Goal: Task Accomplishment & Management: Complete application form

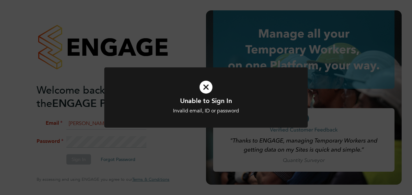
click at [105, 148] on div "Unable to Sign In Invalid email, ID or password Cancel Okay" at bounding box center [206, 97] width 412 height 195
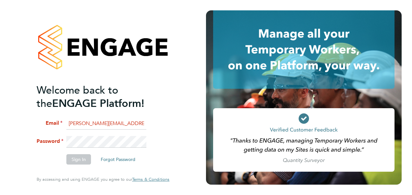
scroll to position [0, 1]
drag, startPoint x: 67, startPoint y: 123, endPoint x: 189, endPoint y: 118, distance: 121.7
click at [189, 118] on div "Welcome back to the ENGAGE Platform! Email lee.gibson@CandGcladding.com Passwor…" at bounding box center [103, 97] width 206 height 195
type input "Gcladding.com"
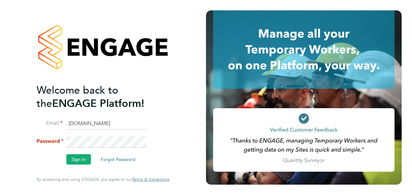
drag, startPoint x: 116, startPoint y: 125, endPoint x: 38, endPoint y: 133, distance: 78.5
click at [38, 133] on li "Email Gcladding.com" at bounding box center [100, 127] width 126 height 18
type input "laura.hawksworth@hays.com"
click at [86, 159] on button "Sign In" at bounding box center [78, 159] width 25 height 10
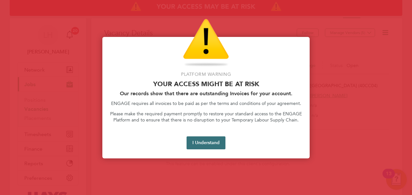
click at [210, 137] on button "I Understand" at bounding box center [206, 142] width 39 height 13
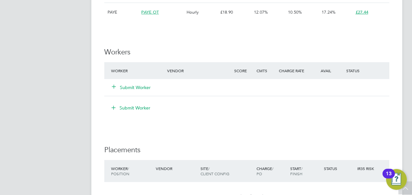
scroll to position [421, 0]
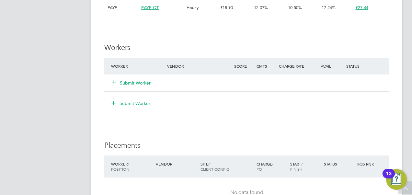
click at [148, 104] on button "Submit Worker" at bounding box center [131, 103] width 49 height 10
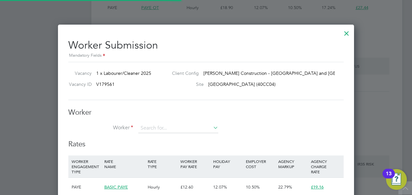
scroll to position [19, 44]
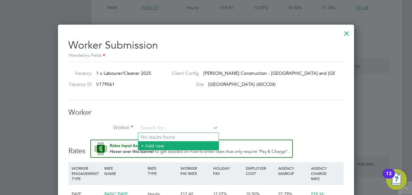
click at [163, 146] on li "+ Add new" at bounding box center [178, 145] width 80 height 9
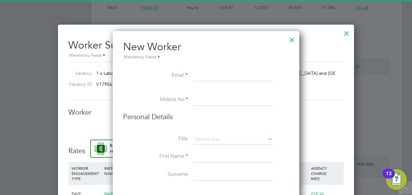
scroll to position [578, 187]
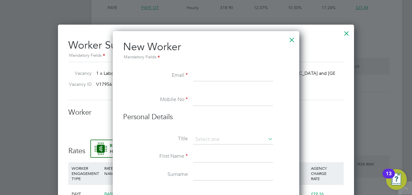
paste input "[EMAIL_ADDRESS][DOMAIN_NAME]"
type input "[EMAIL_ADDRESS][DOMAIN_NAME]"
click at [159, 84] on li "Email [EMAIL_ADDRESS][DOMAIN_NAME]" at bounding box center [206, 79] width 166 height 18
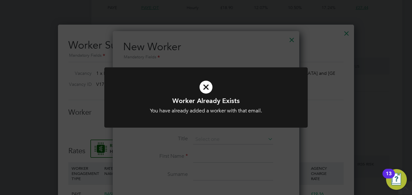
click at [145, 158] on div "Worker Already Exists You have already added a worker with that email. Cancel O…" at bounding box center [206, 97] width 412 height 195
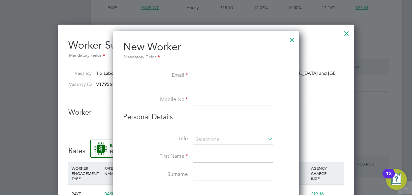
click at [293, 39] on div at bounding box center [292, 38] width 12 height 12
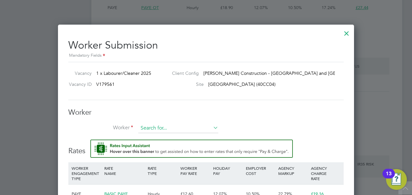
click at [174, 127] on input at bounding box center [178, 128] width 80 height 10
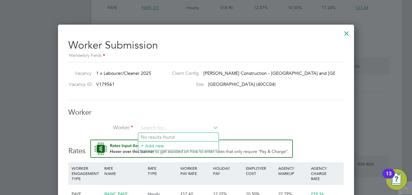
scroll to position [463, 0]
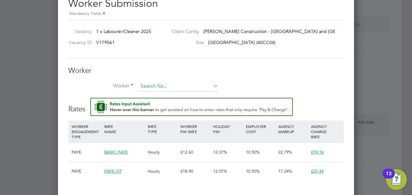
click at [150, 82] on input at bounding box center [178, 87] width 80 height 10
click at [199, 110] on li "Hil aire Ngwala (6977591)" at bounding box center [180, 113] width 85 height 9
type input "[PERSON_NAME] (6977591)"
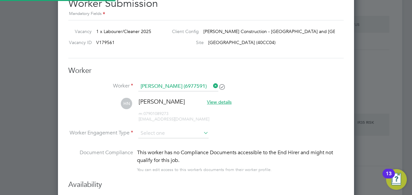
scroll to position [562, 296]
click at [198, 135] on input at bounding box center [173, 134] width 70 height 10
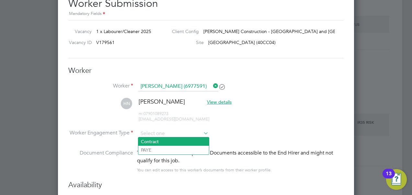
click at [178, 143] on li "Contract" at bounding box center [173, 141] width 71 height 8
type input "Contract"
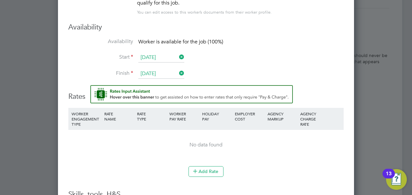
scroll to position [626, 0]
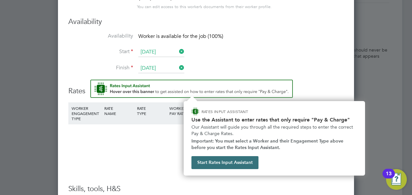
click at [234, 163] on button "Start Rates Input Assistant" at bounding box center [225, 162] width 67 height 13
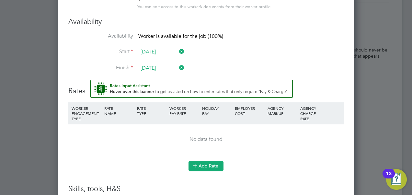
click at [210, 165] on button "Add Rate" at bounding box center [206, 166] width 35 height 10
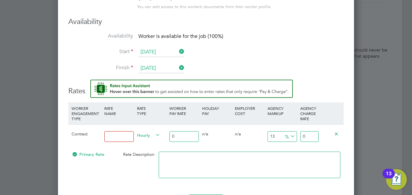
click at [122, 137] on input at bounding box center [118, 136] width 29 height 11
type input "16"
click at [120, 169] on div "Primary Rate Rate Description:" at bounding box center [205, 168] width 275 height 40
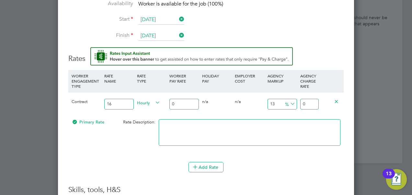
click at [315, 105] on input "0" at bounding box center [309, 104] width 18 height 11
type input "2"
type input "0"
type input "02"
type input "30"
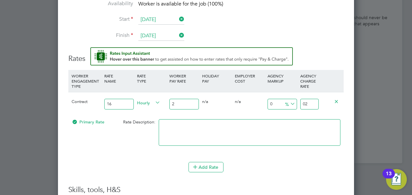
type input "02.6"
drag, startPoint x: 315, startPoint y: 105, endPoint x: 292, endPoint y: 103, distance: 23.1
click at [292, 103] on div "Contract 16 Hourly 2 0 n/a 0 n/a 30 0.6 % 02.6" at bounding box center [205, 104] width 275 height 24
type input "0"
type input "2"
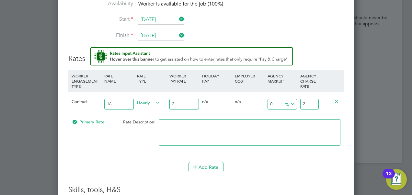
type input "30"
type input "2.6"
click at [126, 148] on div "Primary Rate Rate Description:" at bounding box center [205, 136] width 275 height 40
click at [181, 99] on input "2" at bounding box center [183, 104] width 29 height 11
type input "1"
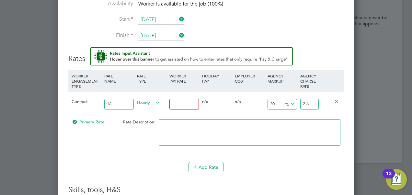
type input "1.3"
type input "16"
type input "20.8"
type input "16"
click at [85, 104] on div "Contract 16 Hourly 16 0 n/a 0 n/a 30 4.8 % 20.8" at bounding box center [205, 104] width 275 height 24
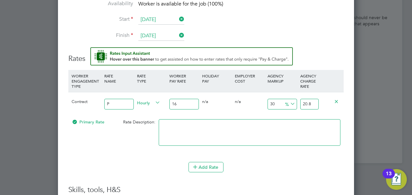
type input "Primary"
click at [128, 145] on div "Primary Rate Rate Description:" at bounding box center [205, 136] width 275 height 40
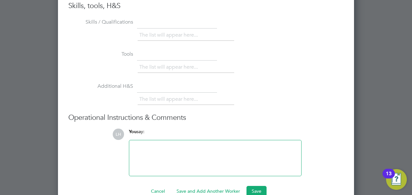
scroll to position [854, 0]
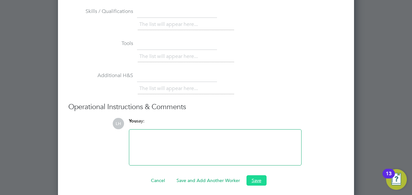
click at [265, 175] on button "Save" at bounding box center [257, 180] width 20 height 10
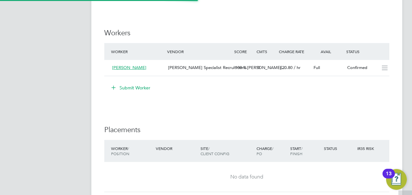
scroll to position [421, 0]
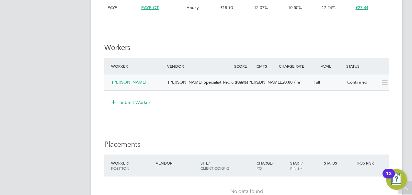
click at [384, 84] on icon at bounding box center [385, 82] width 8 height 5
click at [132, 82] on span "[PERSON_NAME]" at bounding box center [129, 82] width 34 height 6
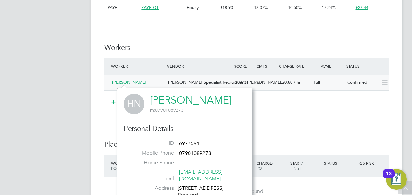
click at [132, 82] on span "[PERSON_NAME]" at bounding box center [129, 82] width 34 height 6
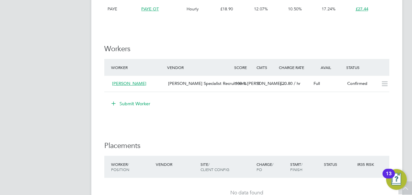
scroll to position [421, 0]
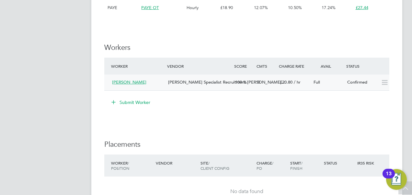
click at [129, 85] on div "[PERSON_NAME]" at bounding box center [138, 82] width 56 height 11
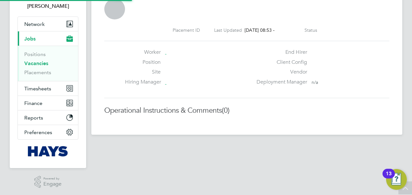
scroll to position [3, 3]
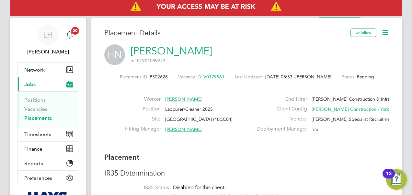
click at [384, 31] on icon at bounding box center [385, 33] width 8 height 8
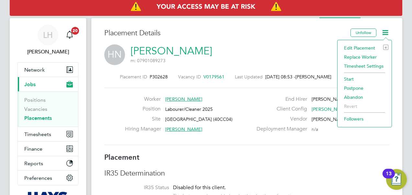
click at [355, 76] on li "Start" at bounding box center [365, 79] width 48 height 9
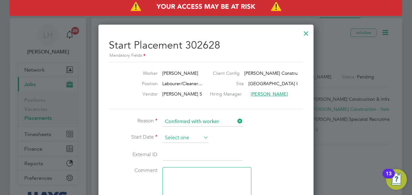
click at [198, 138] on input at bounding box center [186, 138] width 46 height 10
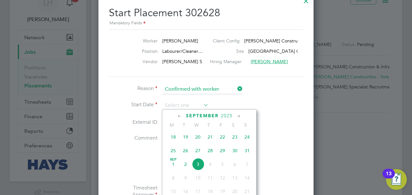
click at [174, 170] on span "[DATE]" at bounding box center [173, 164] width 12 height 12
type input "[DATE]"
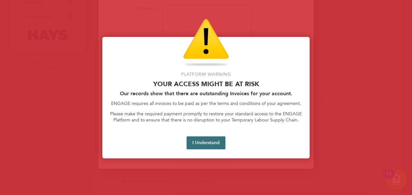
click at [215, 144] on button "I Understand" at bounding box center [206, 142] width 39 height 13
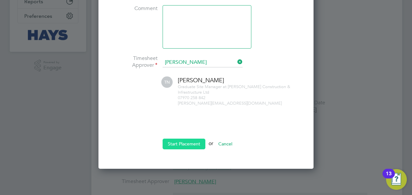
click at [189, 141] on button "Start Placement" at bounding box center [184, 144] width 43 height 10
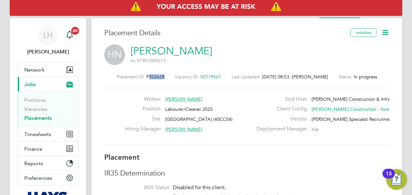
drag, startPoint x: 158, startPoint y: 76, endPoint x: 143, endPoint y: 76, distance: 15.2
click at [143, 76] on div "Placement ID P302628 Vacancy ID V0179561 Last Updated [DATE] 08:53 - [PERSON_NA…" at bounding box center [246, 77] width 285 height 6
copy span "302628"
drag, startPoint x: 188, startPoint y: 129, endPoint x: 202, endPoint y: 146, distance: 21.2
click at [202, 146] on div "Placement ID P302628 Vacancy ID V0179561 Last Updated [DATE] 08:53 - [PERSON_NA…" at bounding box center [246, 109] width 285 height 87
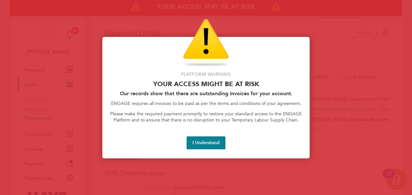
click at [201, 145] on button "I Understand" at bounding box center [206, 142] width 39 height 13
